Goal: Navigation & Orientation: Find specific page/section

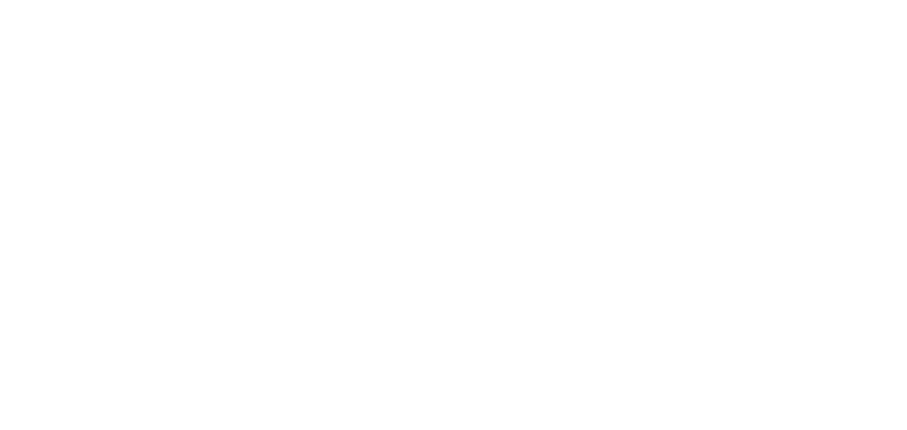
drag, startPoint x: 0, startPoint y: 0, endPoint x: 132, endPoint y: 73, distance: 151.2
click at [132, 73] on body at bounding box center [453, 215] width 907 height 430
